Goal: Task Accomplishment & Management: Manage account settings

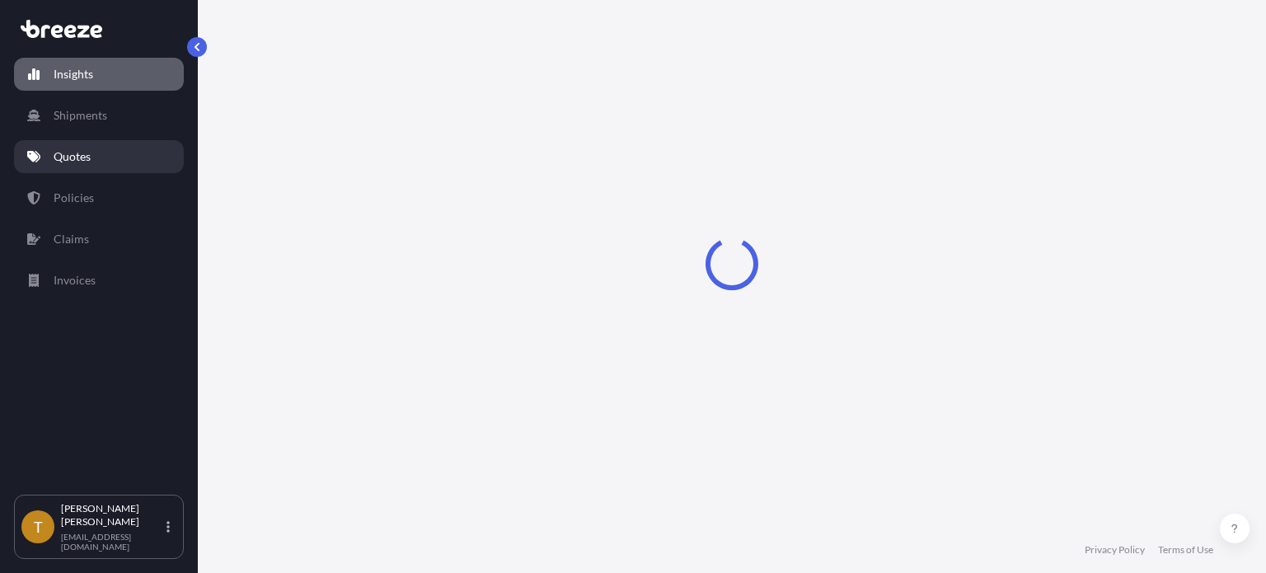
click at [69, 154] on p "Quotes" at bounding box center [72, 156] width 37 height 16
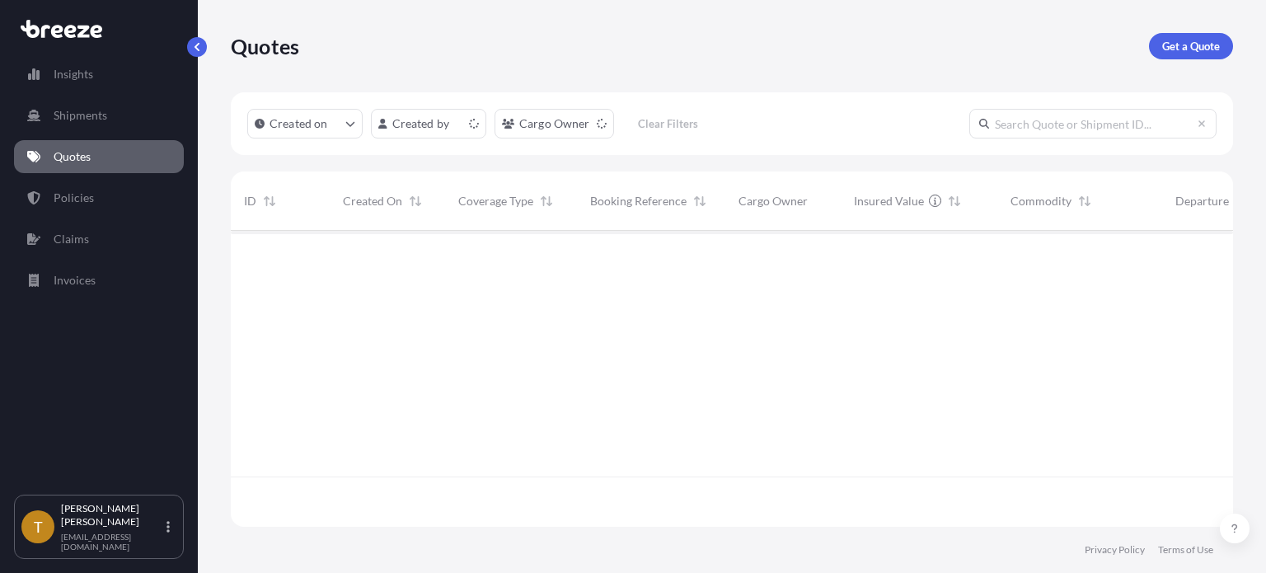
scroll to position [293, 989]
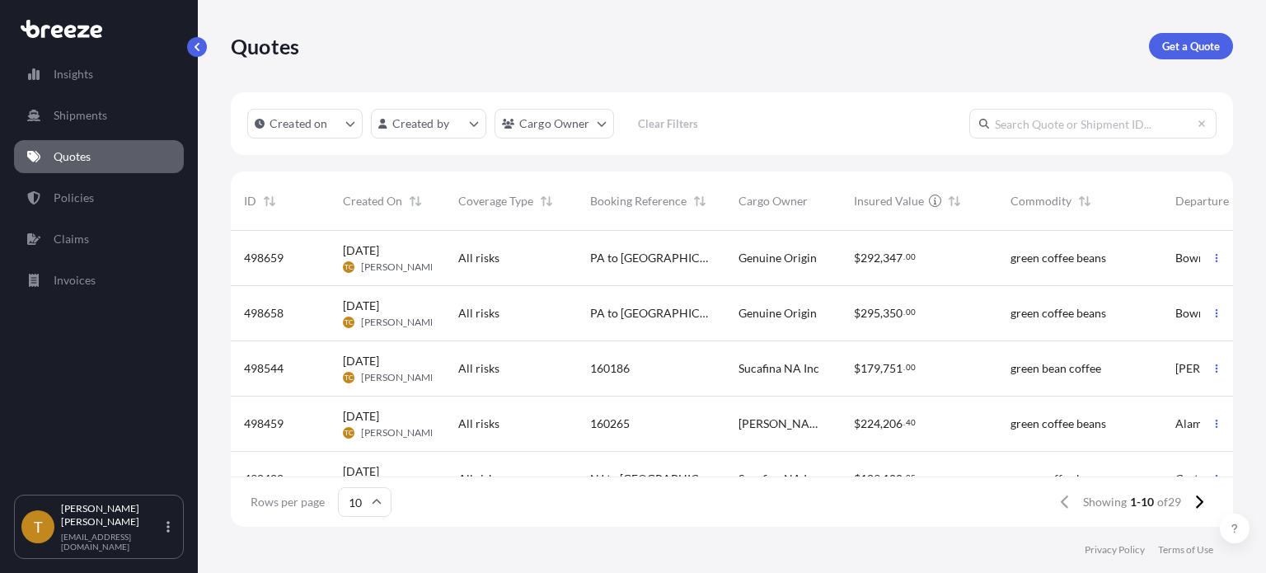
click at [543, 318] on div "All risks" at bounding box center [510, 313] width 105 height 16
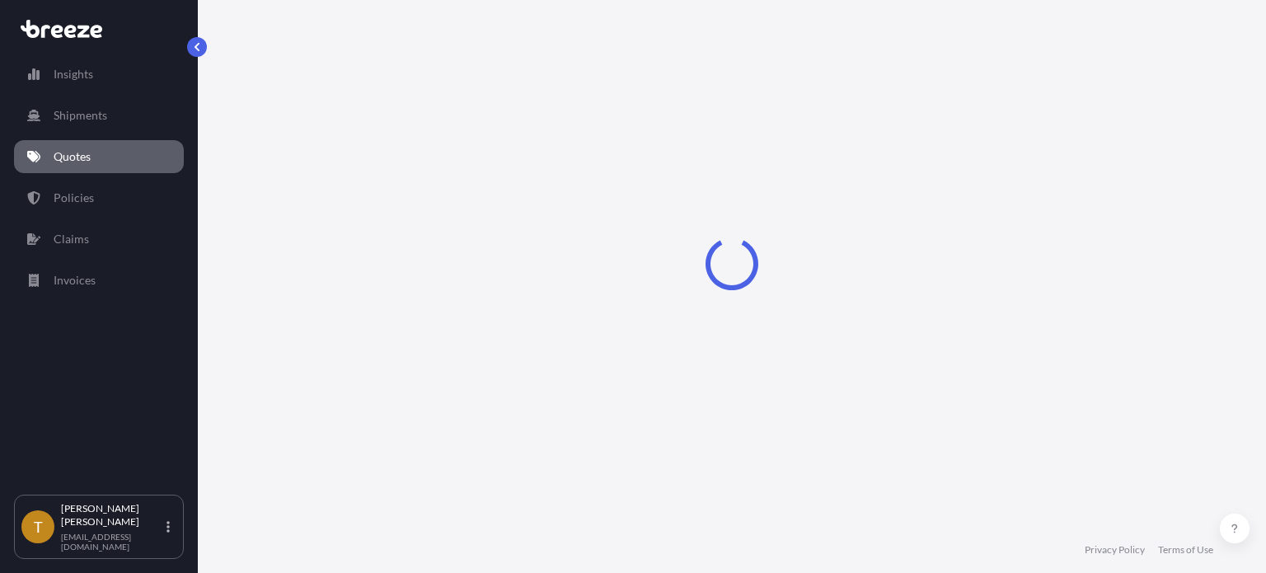
select select "Road"
select select "2"
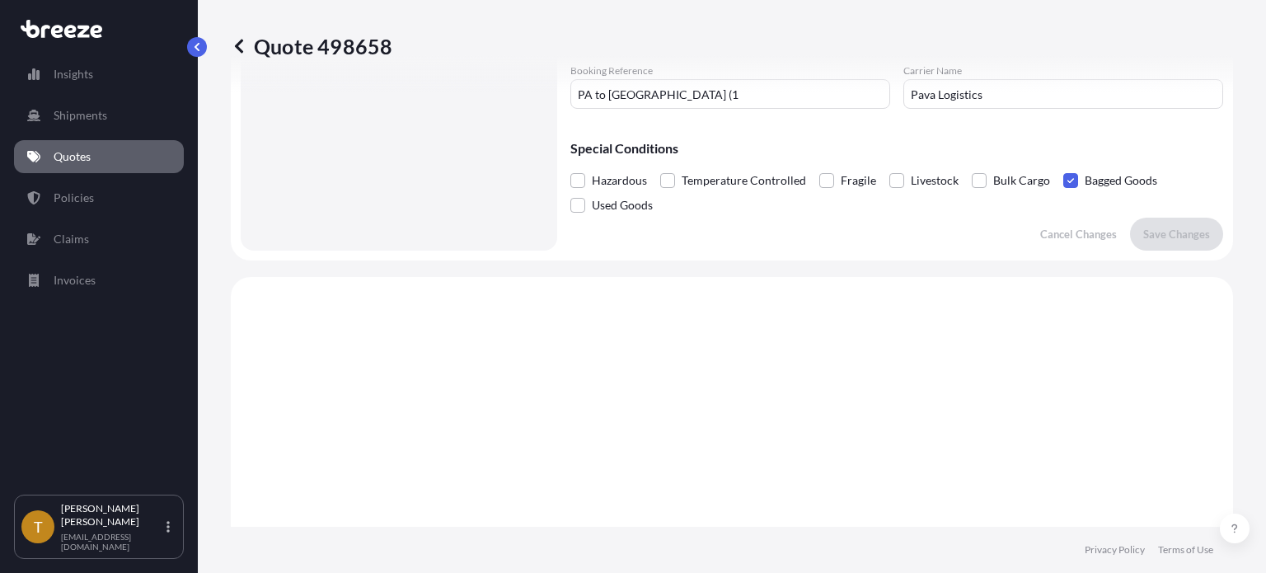
scroll to position [306, 0]
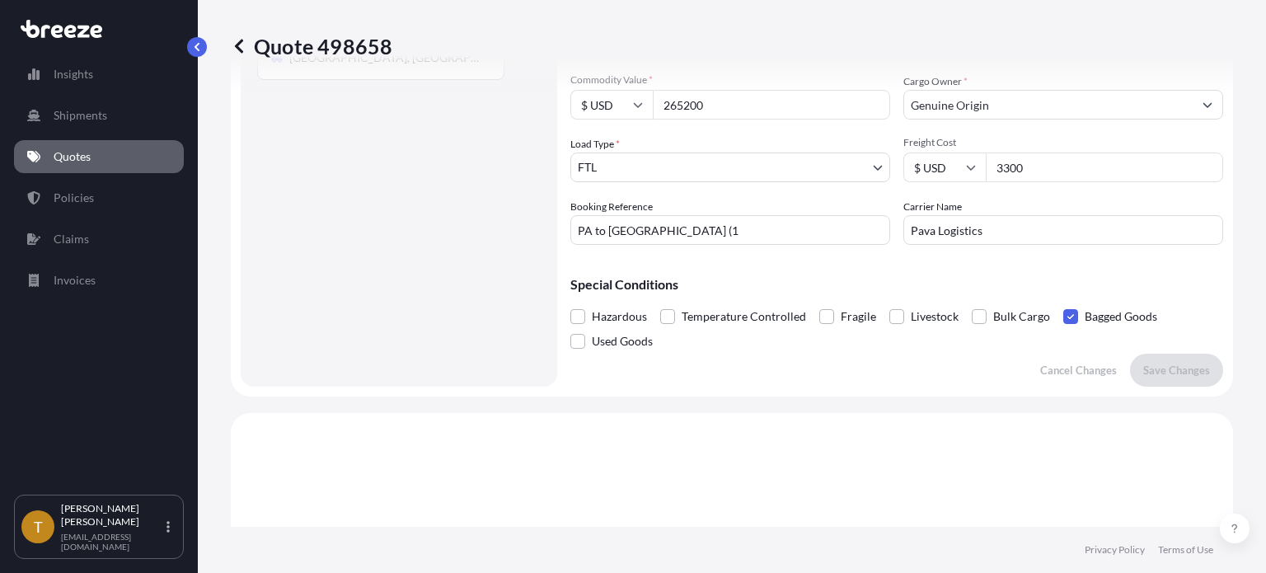
click at [666, 227] on input "PA to [GEOGRAPHIC_DATA] (1" at bounding box center [730, 230] width 320 height 30
type input "160319"
click at [1180, 370] on p "Save Changes" at bounding box center [1176, 370] width 67 height 16
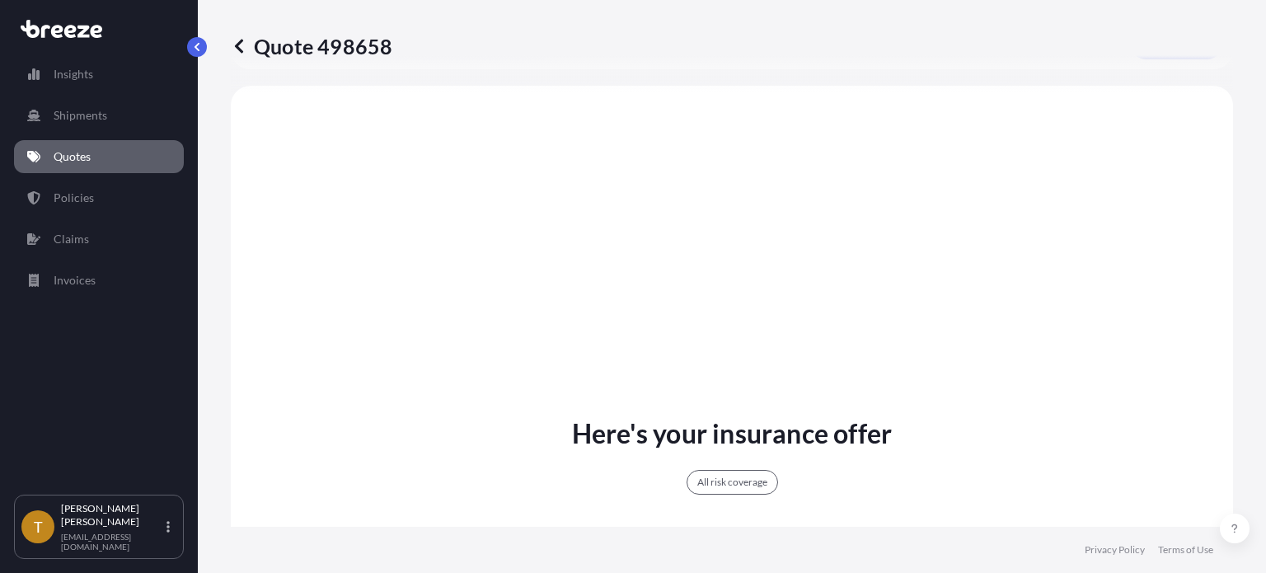
scroll to position [635, 0]
select select "Road"
select select "2"
click at [109, 147] on link "Quotes" at bounding box center [99, 156] width 170 height 33
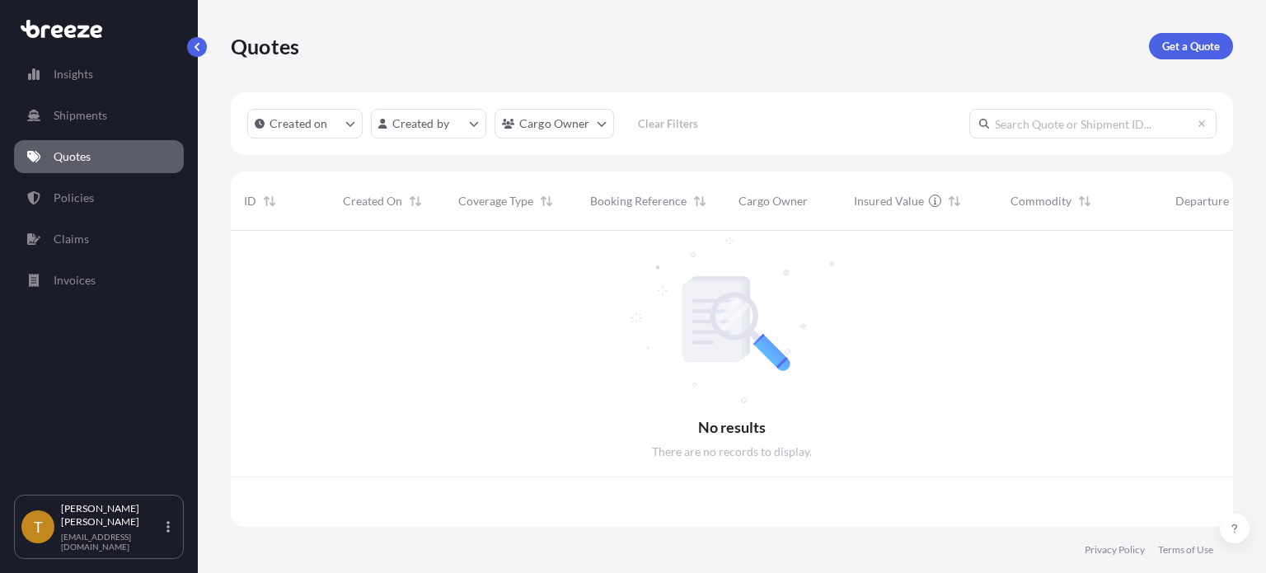
scroll to position [293, 989]
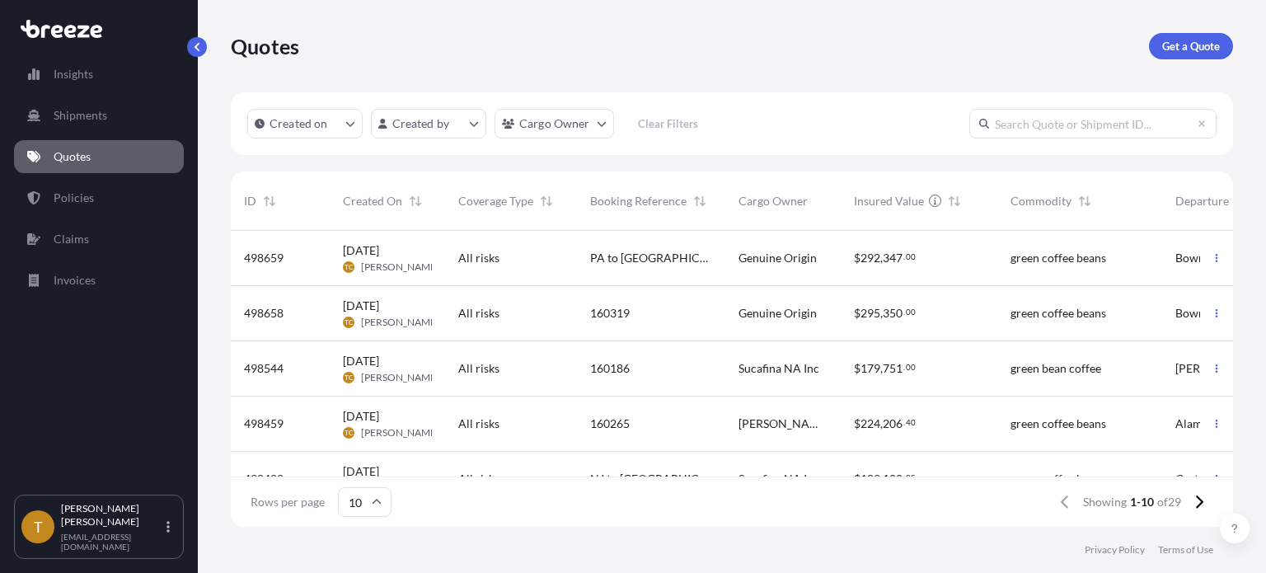
click at [686, 262] on div "PA to [GEOGRAPHIC_DATA] (2" at bounding box center [651, 258] width 122 height 16
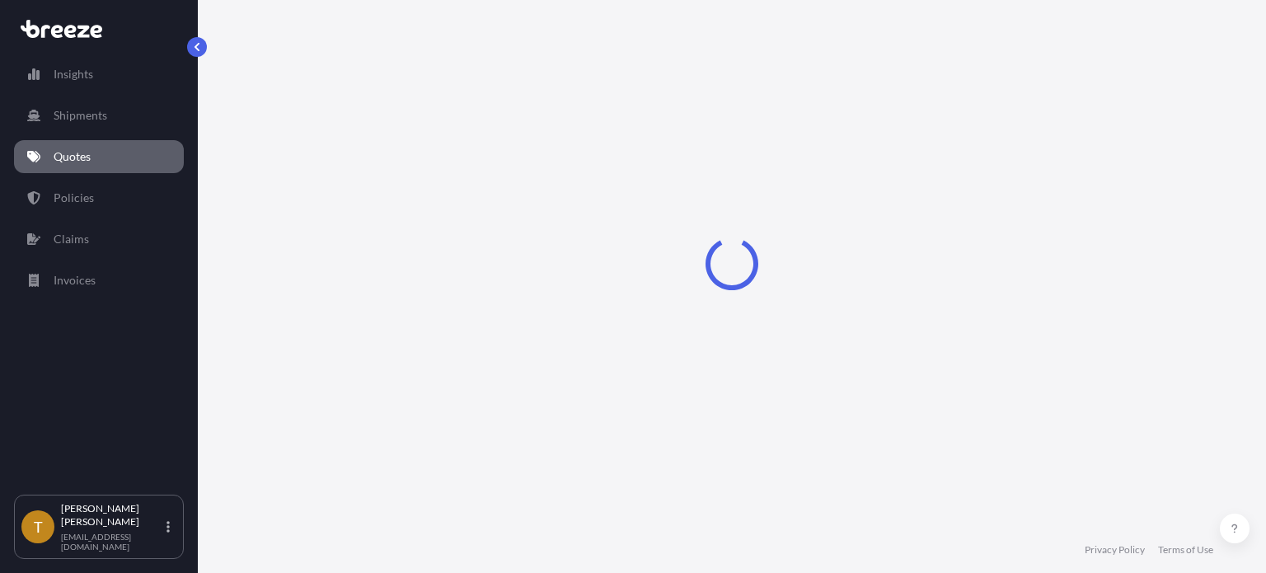
select select "Road"
select select "2"
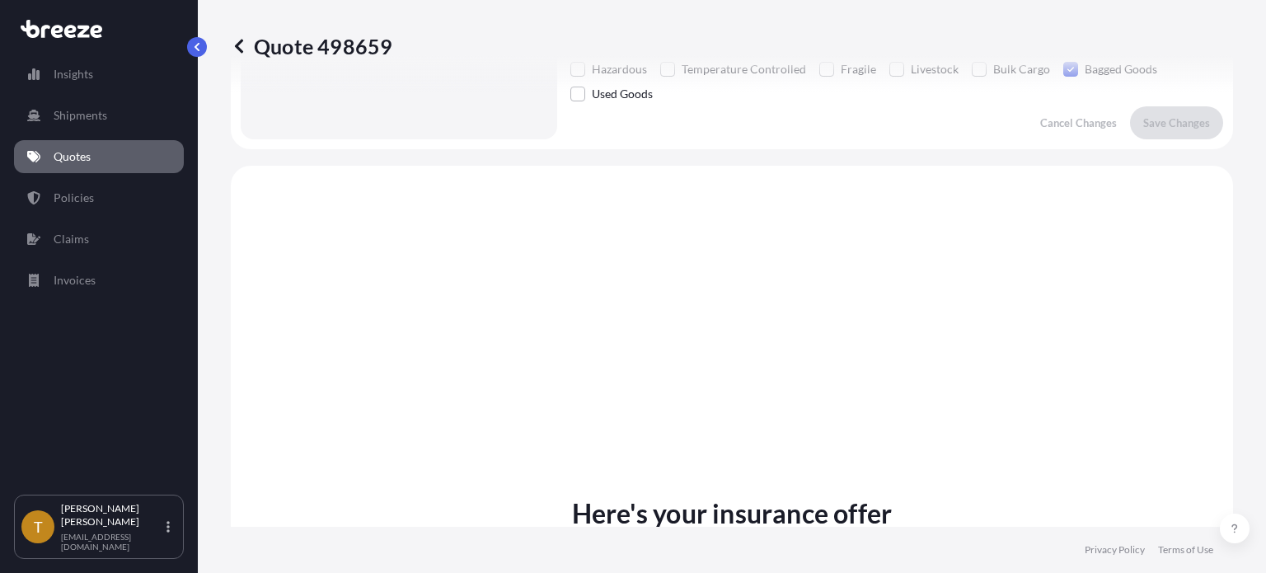
scroll to position [306, 0]
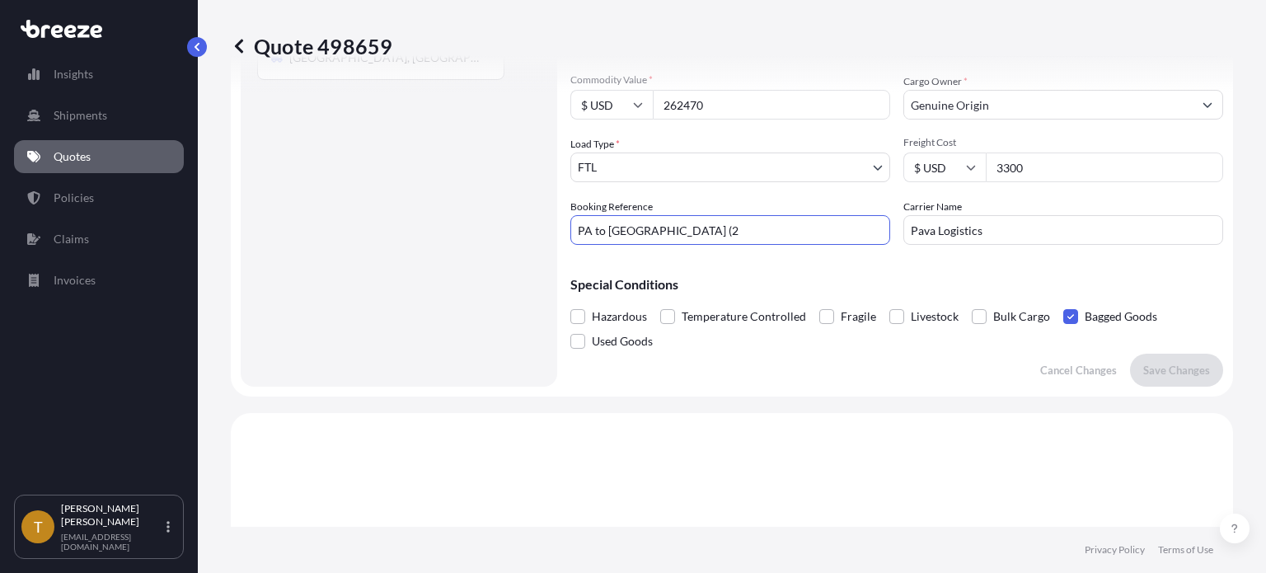
click at [672, 223] on input "PA to [GEOGRAPHIC_DATA] (2" at bounding box center [730, 230] width 320 height 30
type input "160320"
click at [1193, 372] on p "Save Changes" at bounding box center [1176, 370] width 67 height 16
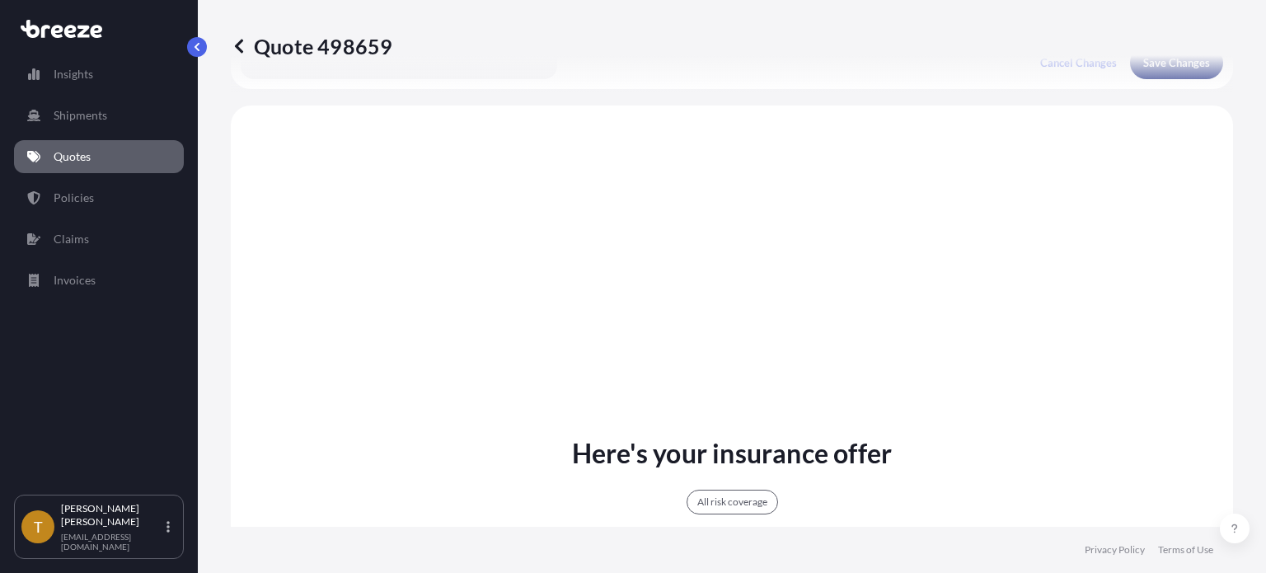
scroll to position [635, 0]
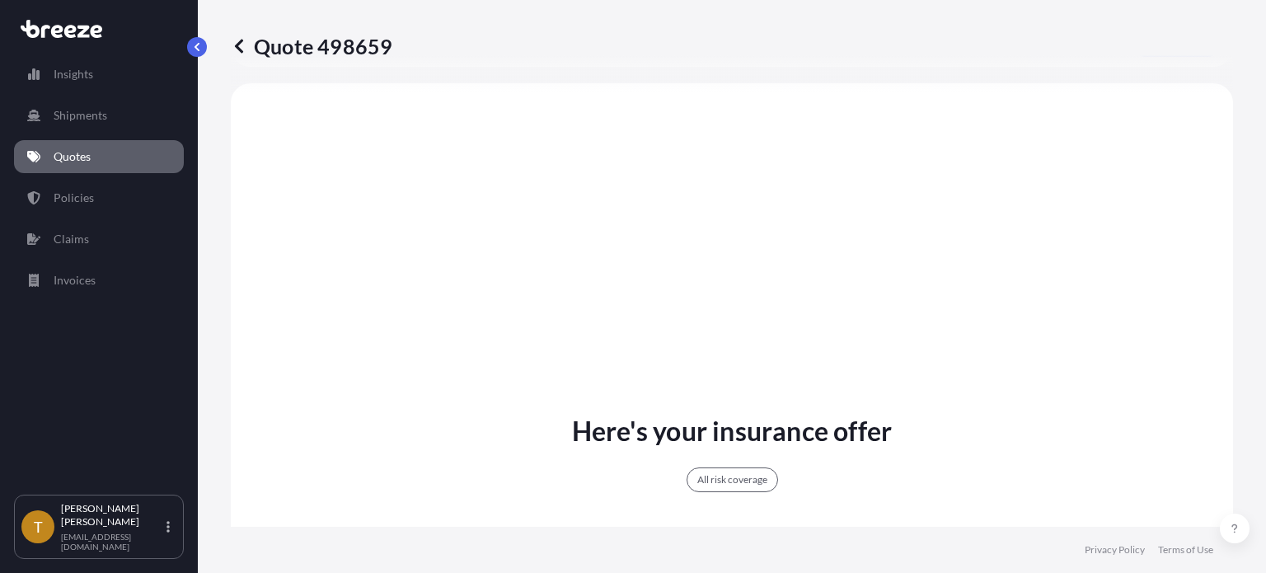
select select "Road"
select select "2"
